Goal: Task Accomplishment & Management: Use online tool/utility

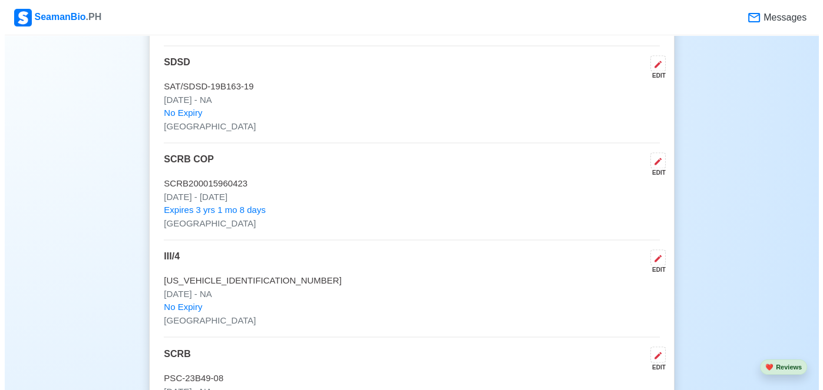
scroll to position [1884, 0]
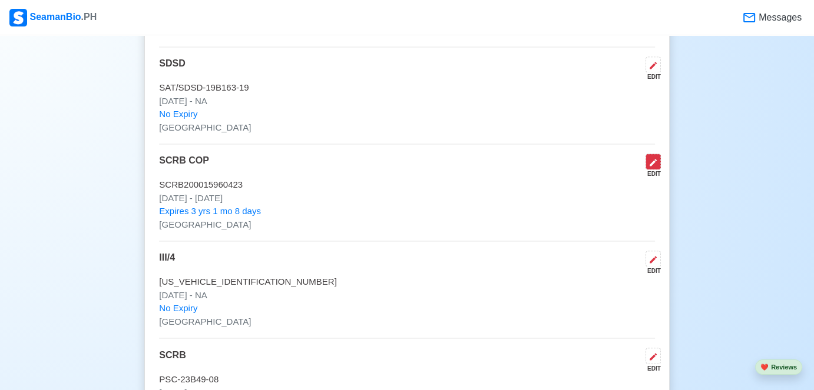
click at [658, 155] on button at bounding box center [652, 162] width 15 height 16
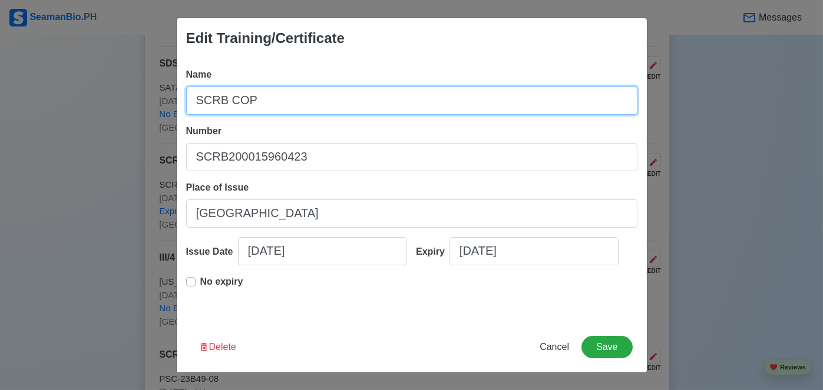
drag, startPoint x: 262, startPoint y: 101, endPoint x: 224, endPoint y: 100, distance: 37.7
click at [224, 100] on input "SCRB COP" at bounding box center [411, 101] width 451 height 28
click at [196, 101] on input "SCRB" at bounding box center [411, 101] width 451 height 28
paste input "COP"
click at [198, 101] on input "COP SCRB" at bounding box center [411, 101] width 451 height 28
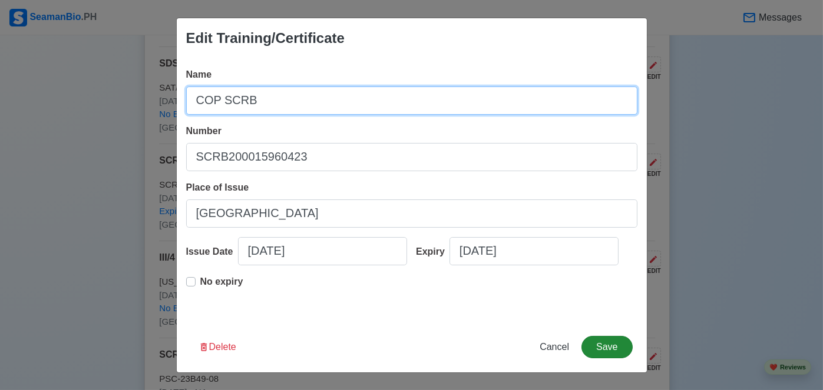
type input "COP SCRB"
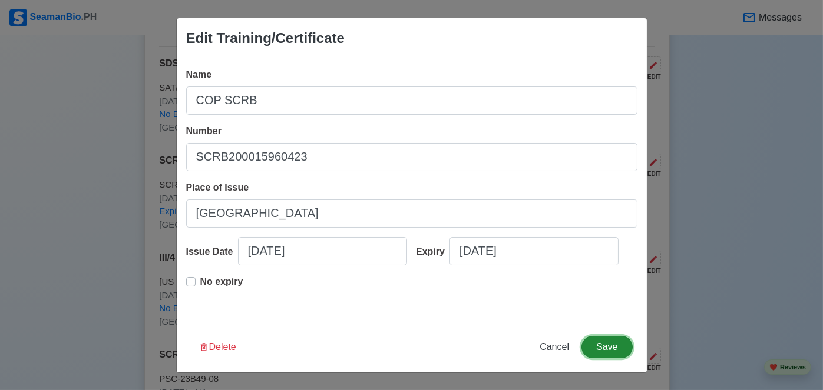
click at [606, 347] on button "Save" at bounding box center [606, 347] width 51 height 22
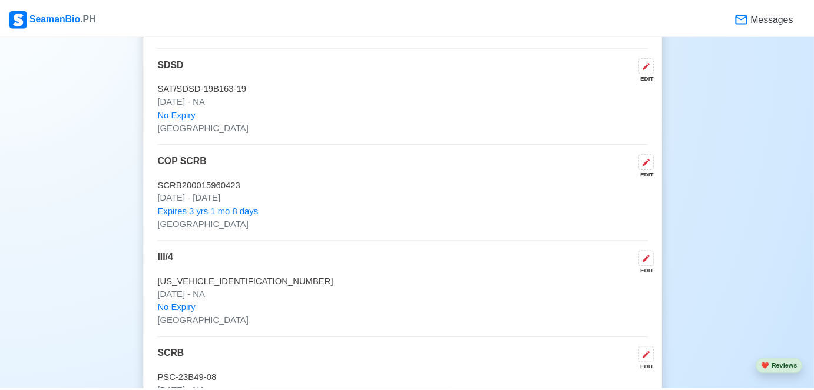
scroll to position [1883, 0]
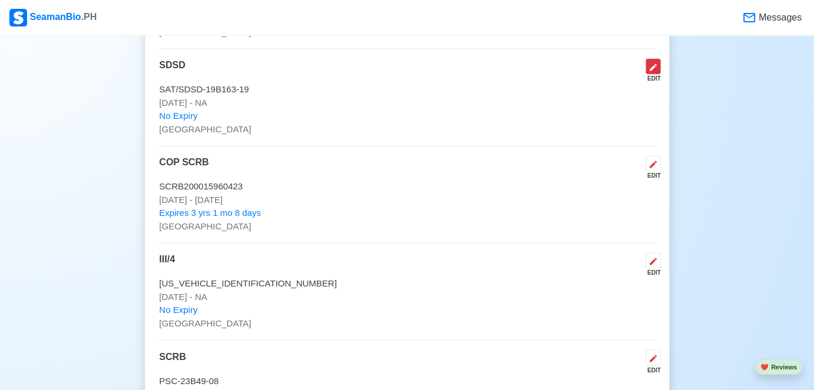
click at [650, 62] on icon at bounding box center [652, 66] width 9 height 9
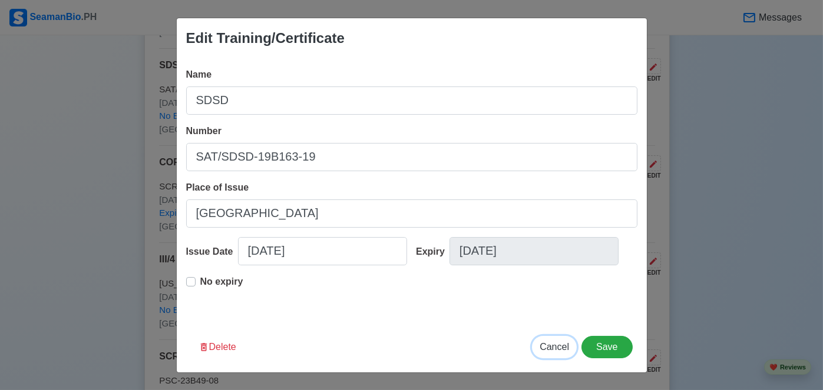
click at [563, 356] on button "Cancel" at bounding box center [554, 347] width 45 height 22
type input "[DATE]"
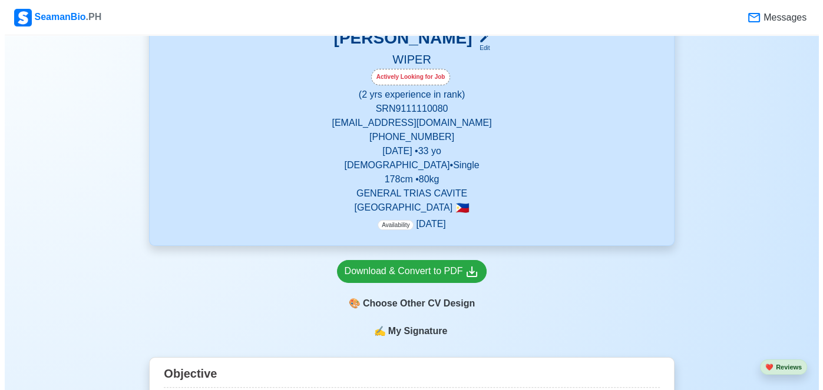
scroll to position [353, 0]
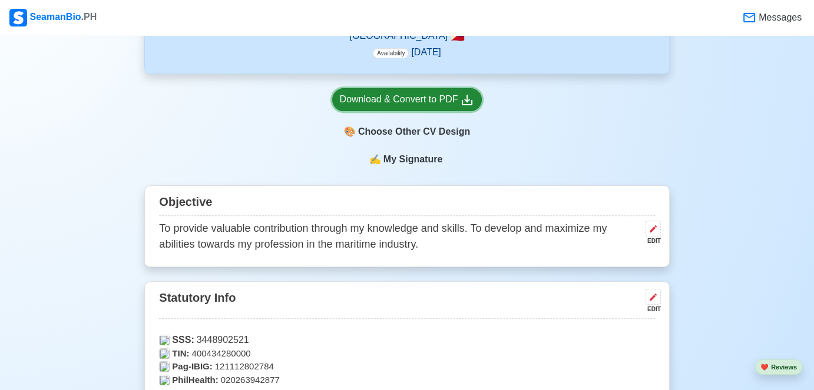
click at [442, 99] on div "Download & Convert to PDF" at bounding box center [407, 99] width 135 height 15
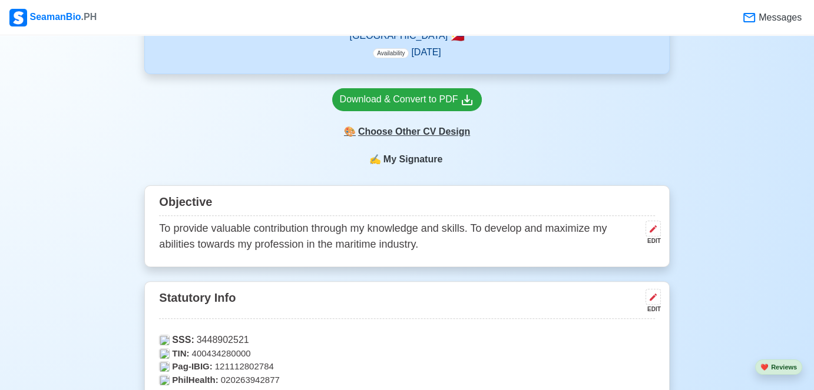
click at [425, 131] on div "🎨 Choose Other CV Design" at bounding box center [407, 132] width 150 height 22
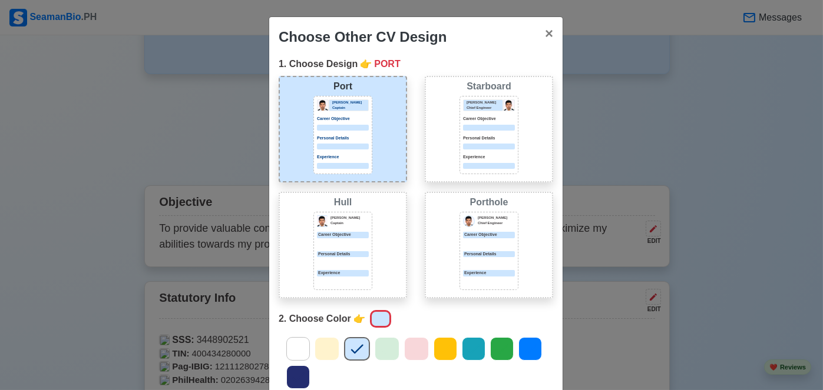
click at [474, 241] on div at bounding box center [489, 244] width 52 height 6
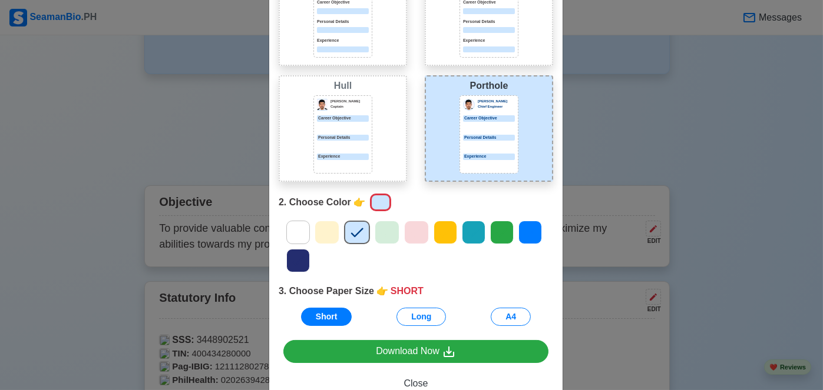
scroll to position [118, 0]
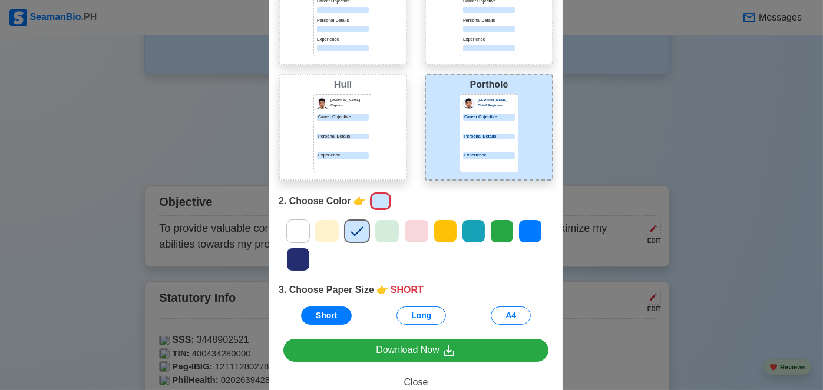
click at [297, 263] on icon at bounding box center [298, 260] width 18 height 18
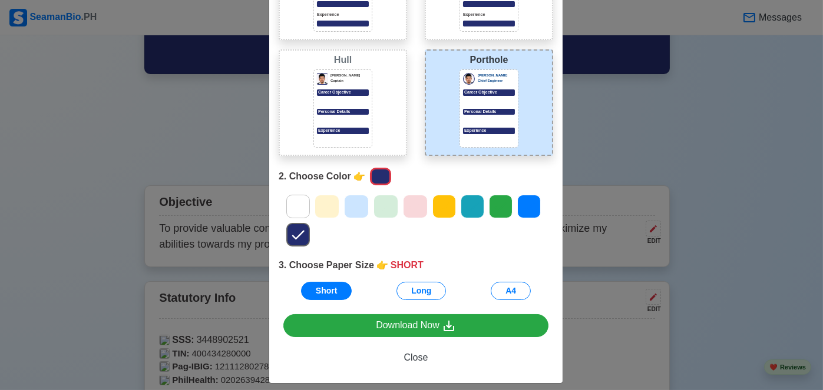
scroll to position [150, 0]
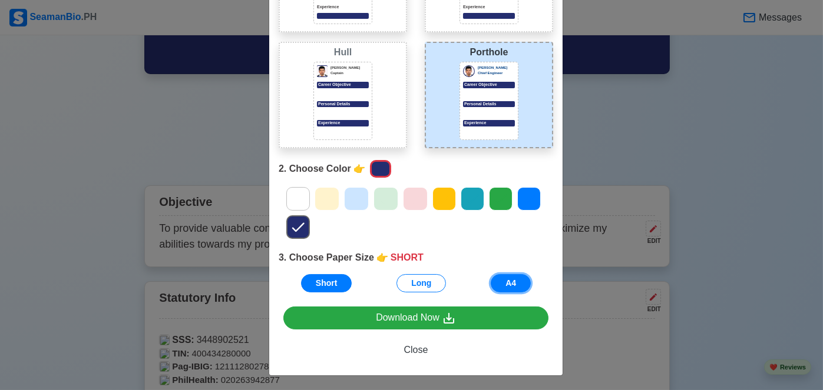
click at [501, 283] on button "A4" at bounding box center [511, 283] width 40 height 18
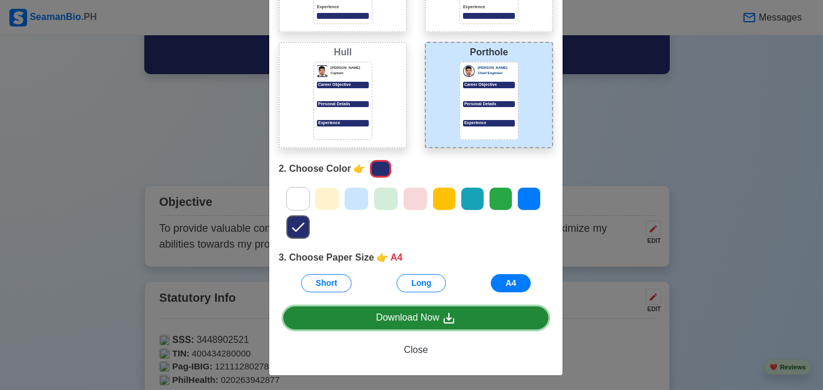
click at [436, 321] on div "Download Now" at bounding box center [416, 318] width 80 height 15
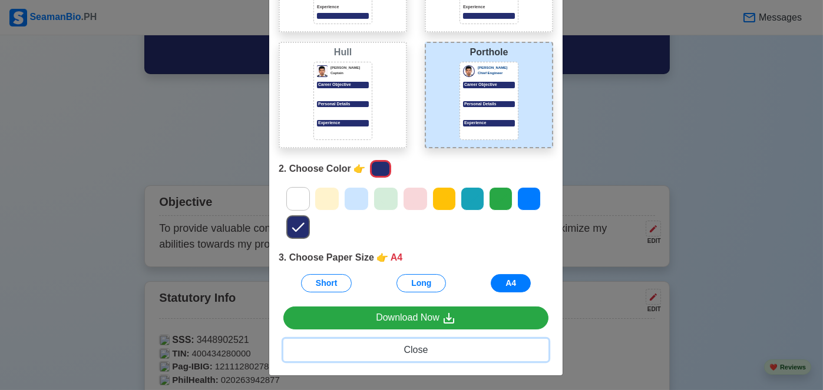
drag, startPoint x: 426, startPoint y: 350, endPoint x: 414, endPoint y: 349, distance: 11.8
click at [425, 350] on button "Close" at bounding box center [415, 350] width 265 height 22
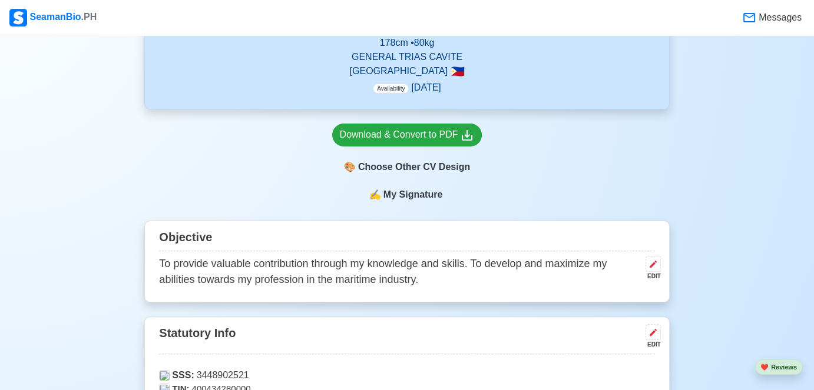
scroll to position [0, 0]
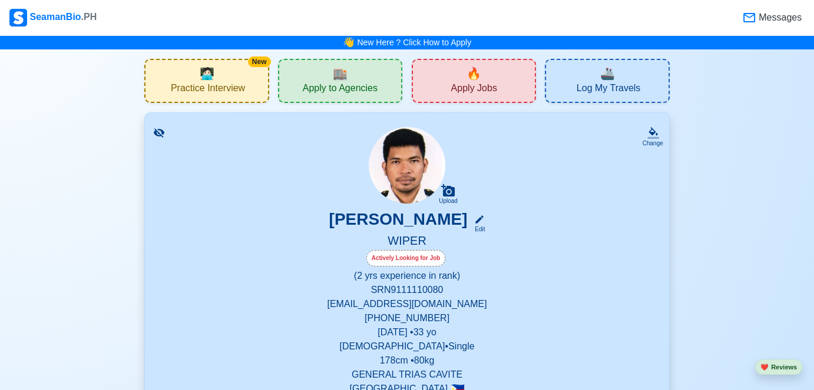
click at [483, 100] on div "🔥 Apply Jobs" at bounding box center [474, 81] width 124 height 44
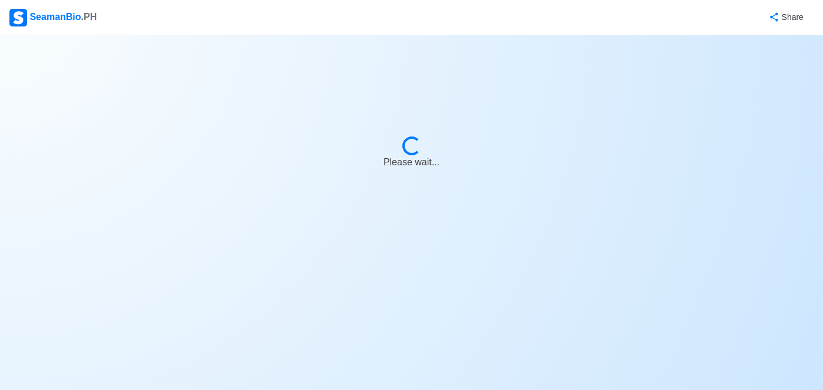
select select "Wiper"
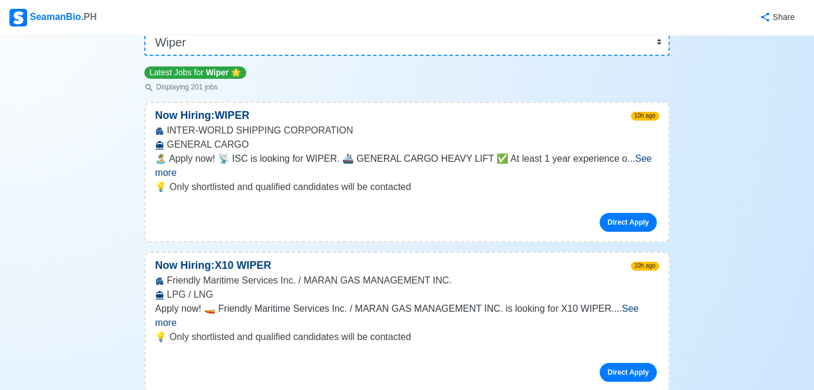
scroll to position [118, 0]
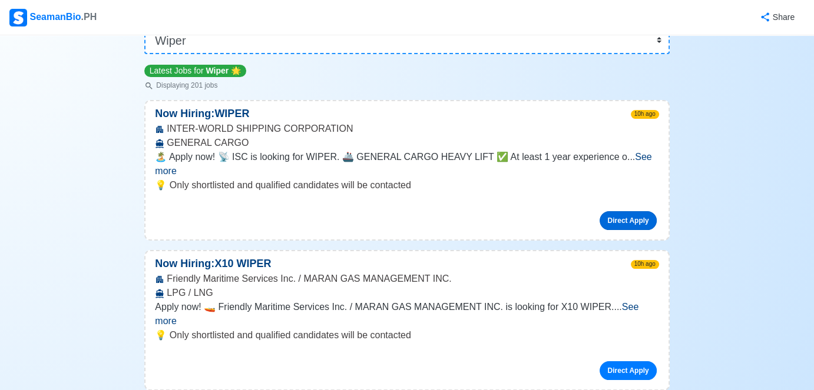
click at [632, 211] on link "Direct Apply" at bounding box center [627, 220] width 57 height 19
click at [367, 164] on div "🏝️ Apply now! 📡 ISC is looking for WIPER. 🚢 GENERAL CARGO HEAVY LIFT ✅ At least…" at bounding box center [406, 164] width 503 height 28
click at [642, 211] on link "Direct Apply" at bounding box center [627, 220] width 57 height 19
